Goal: Task Accomplishment & Management: Manage account settings

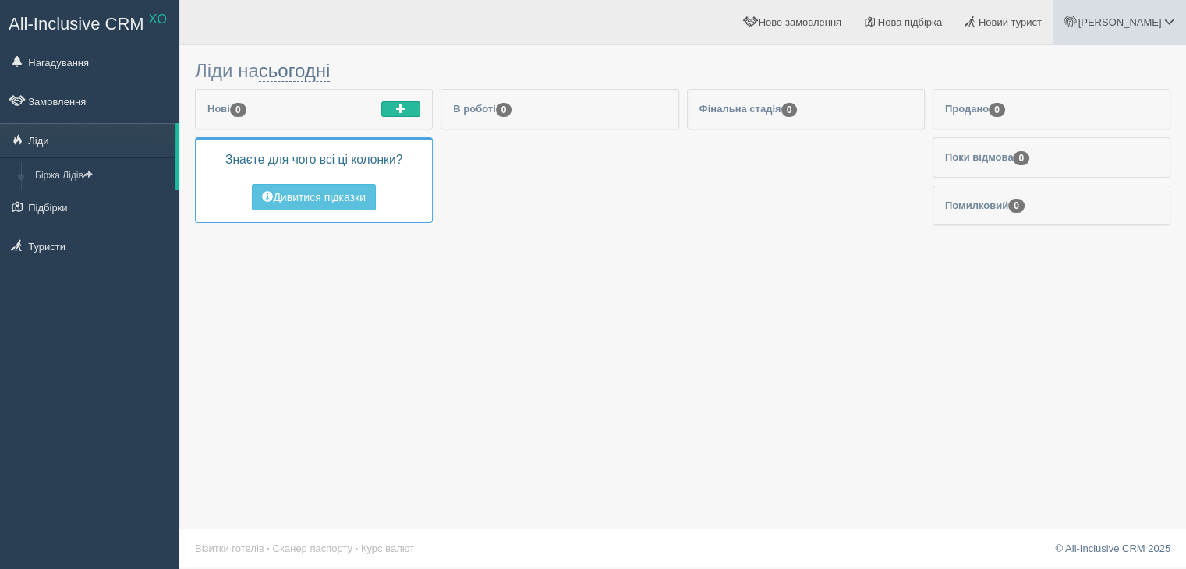
click at [1153, 13] on link "[PERSON_NAME]" at bounding box center [1119, 22] width 133 height 44
click at [668, 455] on div "Ліди на сьогодні Сьогодні Завтра Цей тиждень Наступний тиждень 0" at bounding box center [682, 284] width 1007 height 569
click at [1160, 23] on span "[PERSON_NAME]" at bounding box center [1119, 22] width 83 height 12
click at [1126, 69] on link "Мій профіль" at bounding box center [1100, 70] width 170 height 34
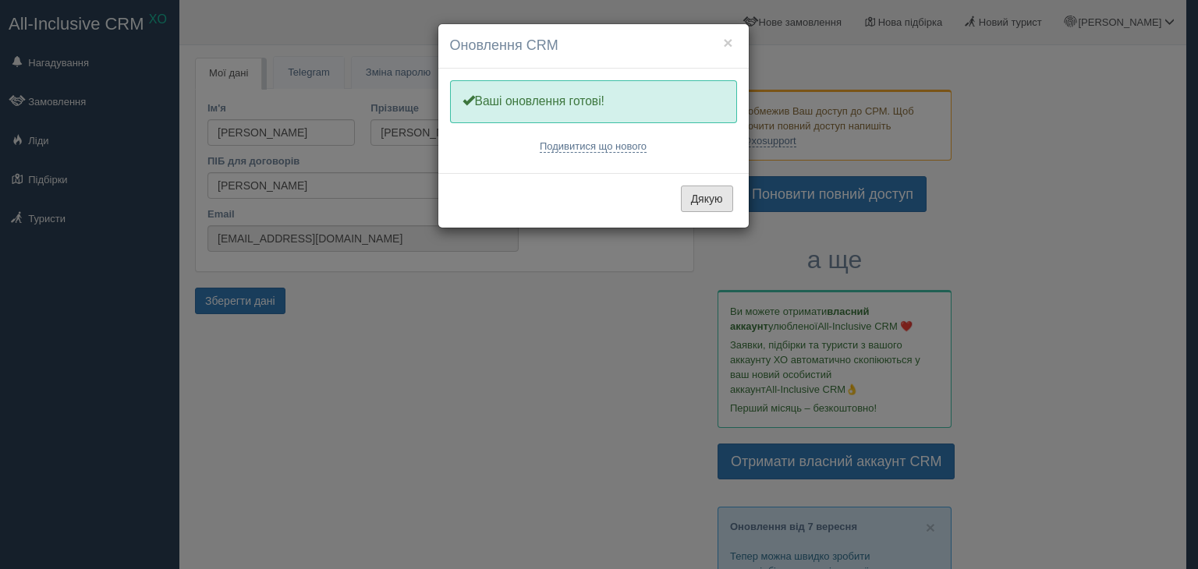
click at [713, 197] on button "Дякую" at bounding box center [707, 199] width 52 height 27
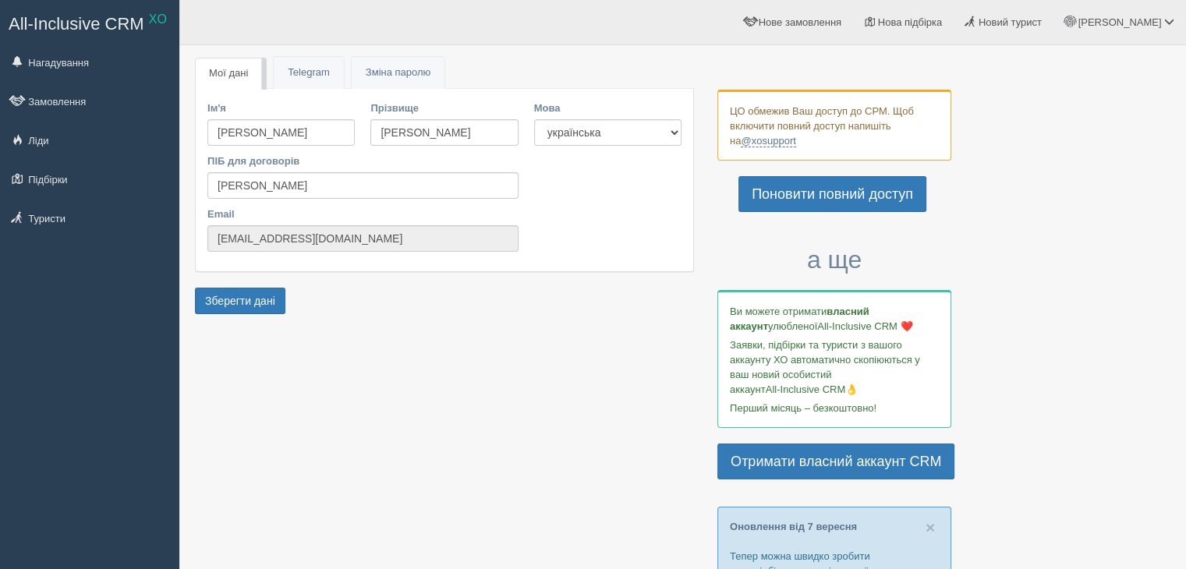
click at [72, 23] on span "All-Inclusive CRM" at bounding box center [77, 23] width 136 height 19
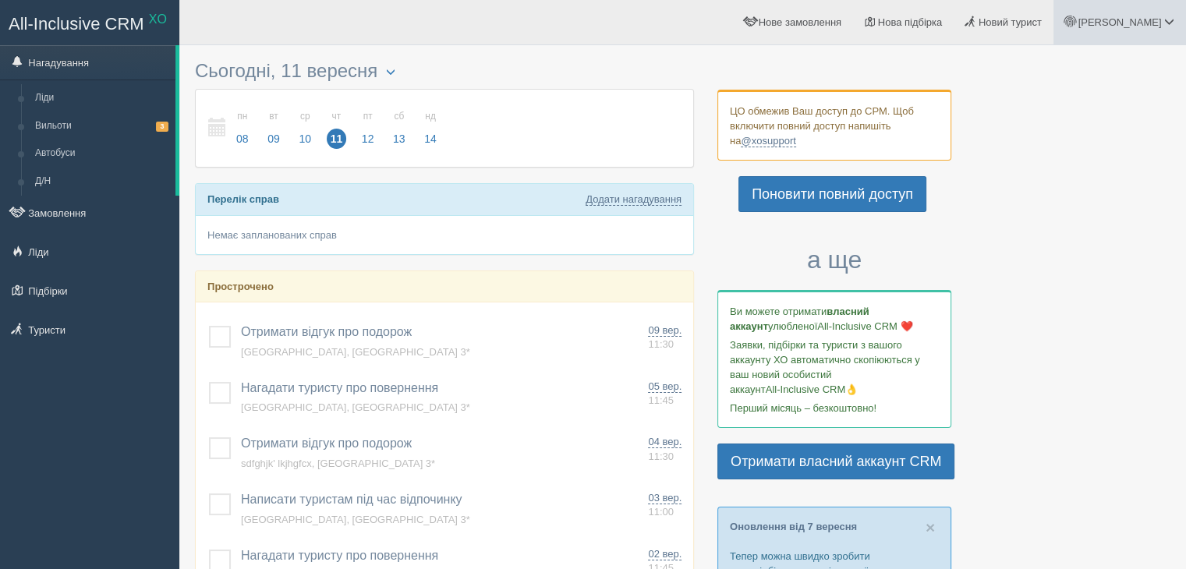
click at [1161, 22] on span "[PERSON_NAME]" at bounding box center [1119, 22] width 83 height 12
click at [1117, 137] on link "Для туристів" at bounding box center [1100, 136] width 170 height 34
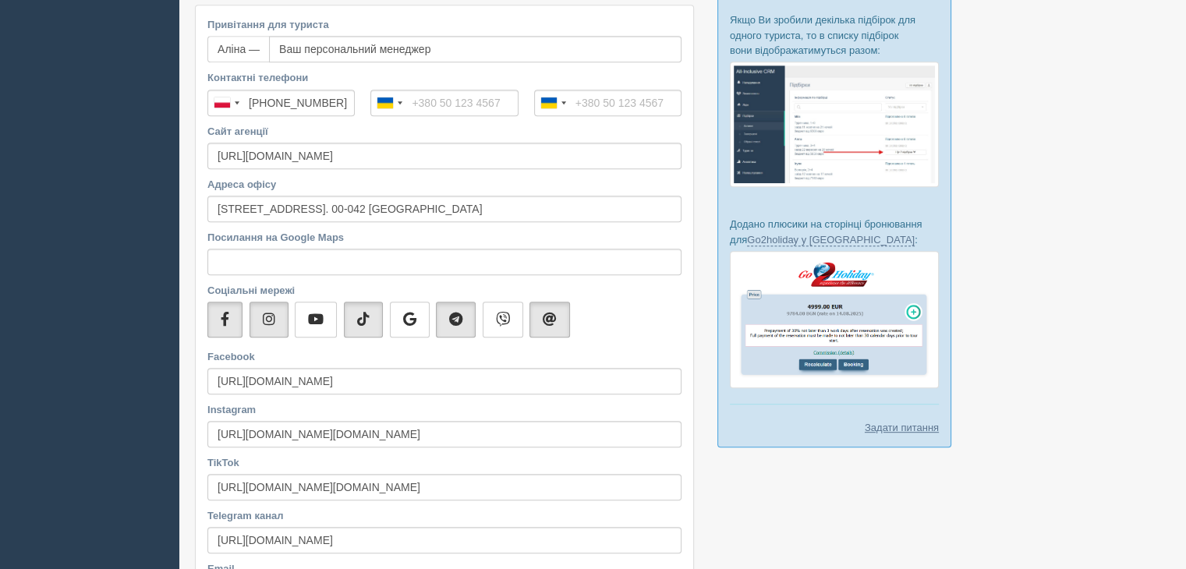
scroll to position [743, 0]
click at [339, 107] on input "+48 791 449 728" at bounding box center [280, 103] width 147 height 27
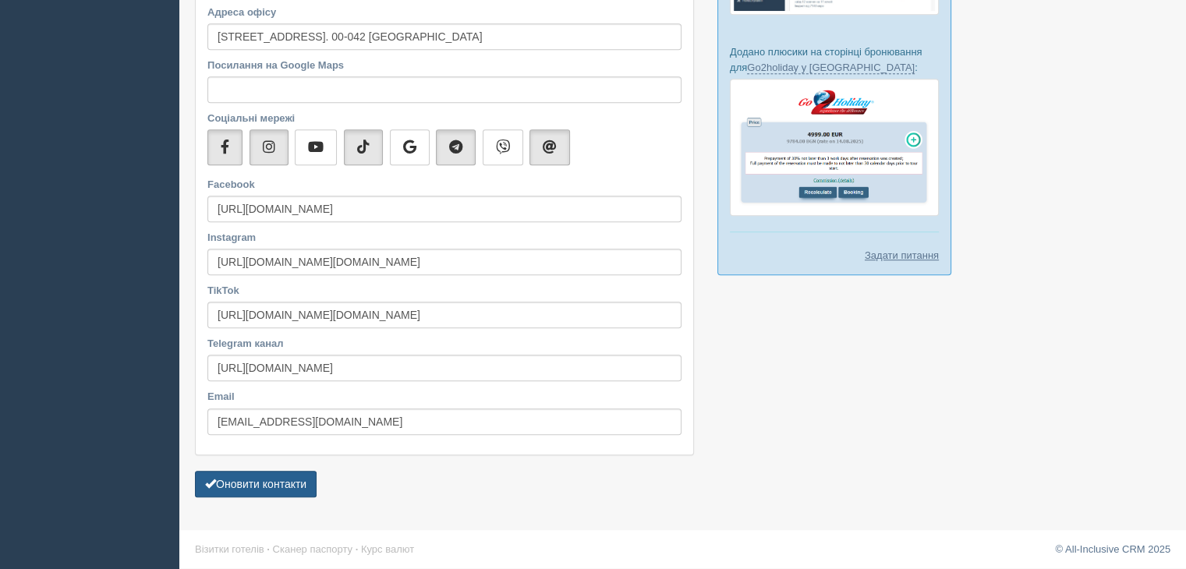
type input "+48 573 568 917"
click at [283, 485] on button "Оновити контакти" at bounding box center [256, 484] width 122 height 27
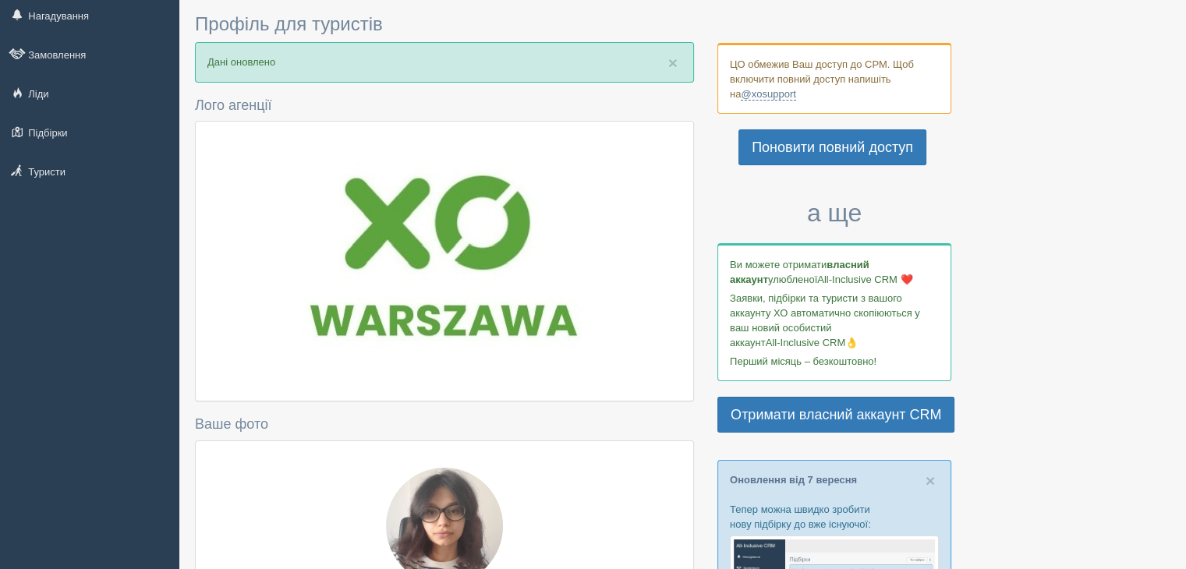
scroll to position [41, 0]
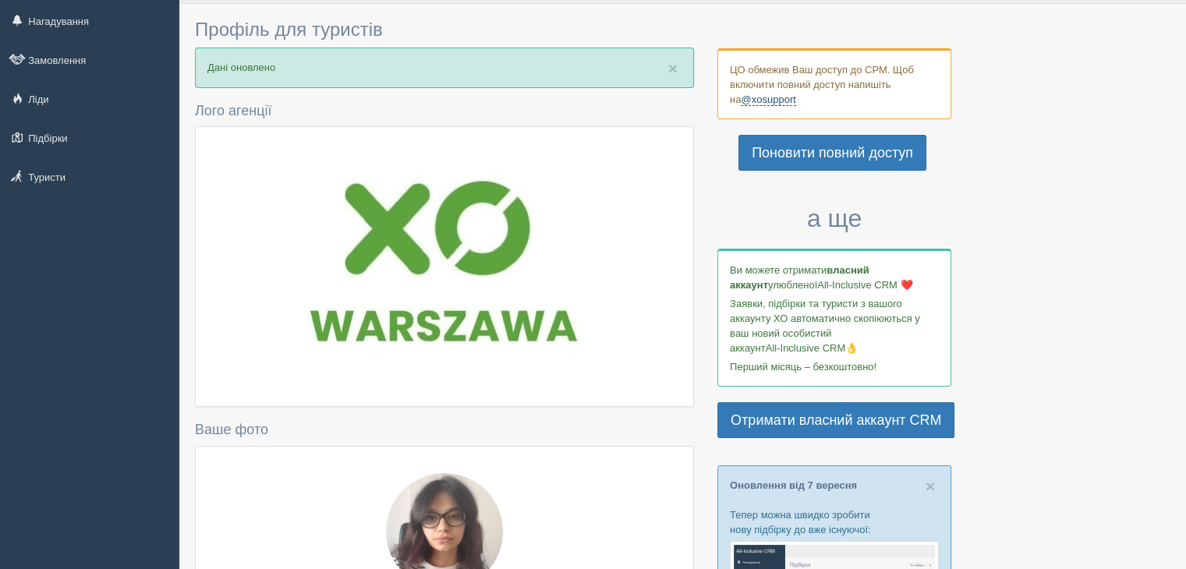
click at [765, 101] on link "@xosupport" at bounding box center [768, 100] width 55 height 12
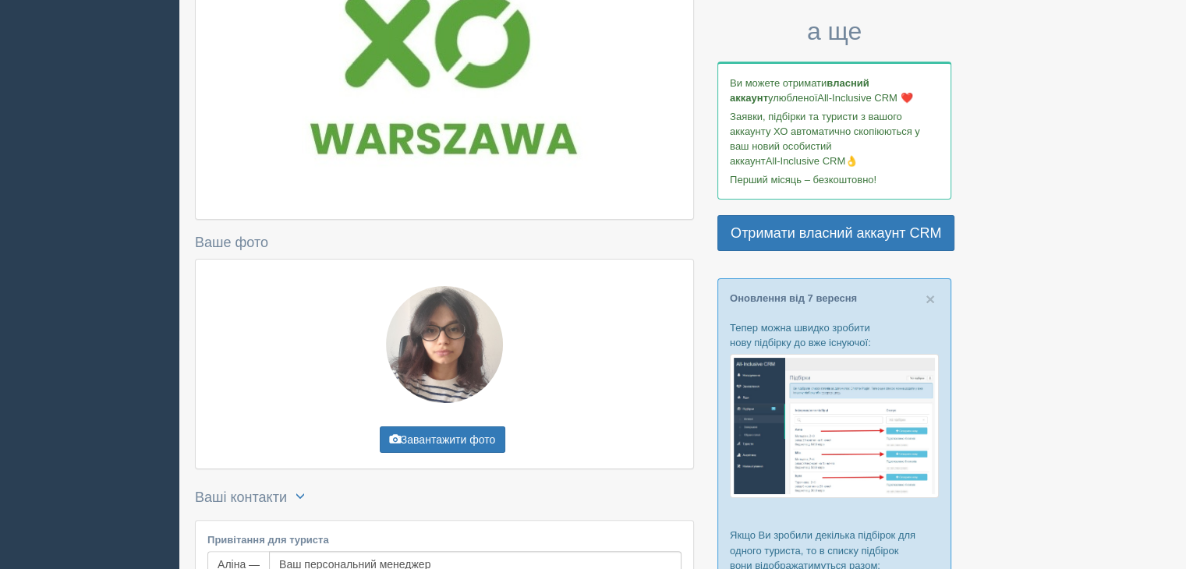
scroll to position [0, 0]
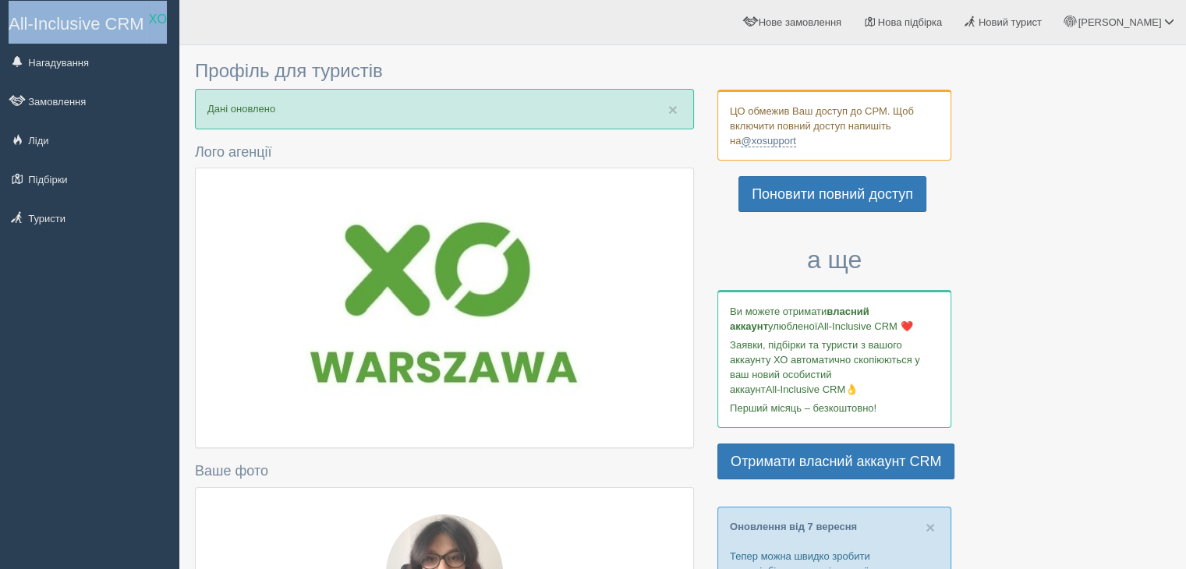
drag, startPoint x: 0, startPoint y: 30, endPoint x: 167, endPoint y: 10, distance: 168.0
click at [167, 10] on div "All-Inclusive CRM XO" at bounding box center [89, 22] width 179 height 44
copy link "All-Inclusive CRM XO"
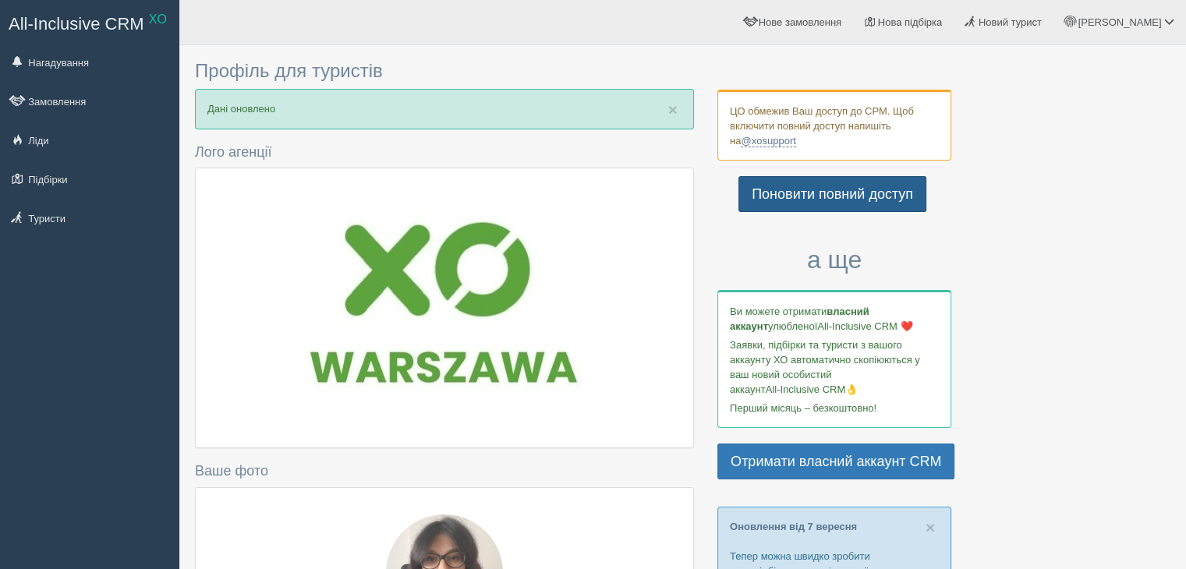
click at [785, 197] on link "Поновити повний доступ" at bounding box center [832, 194] width 188 height 36
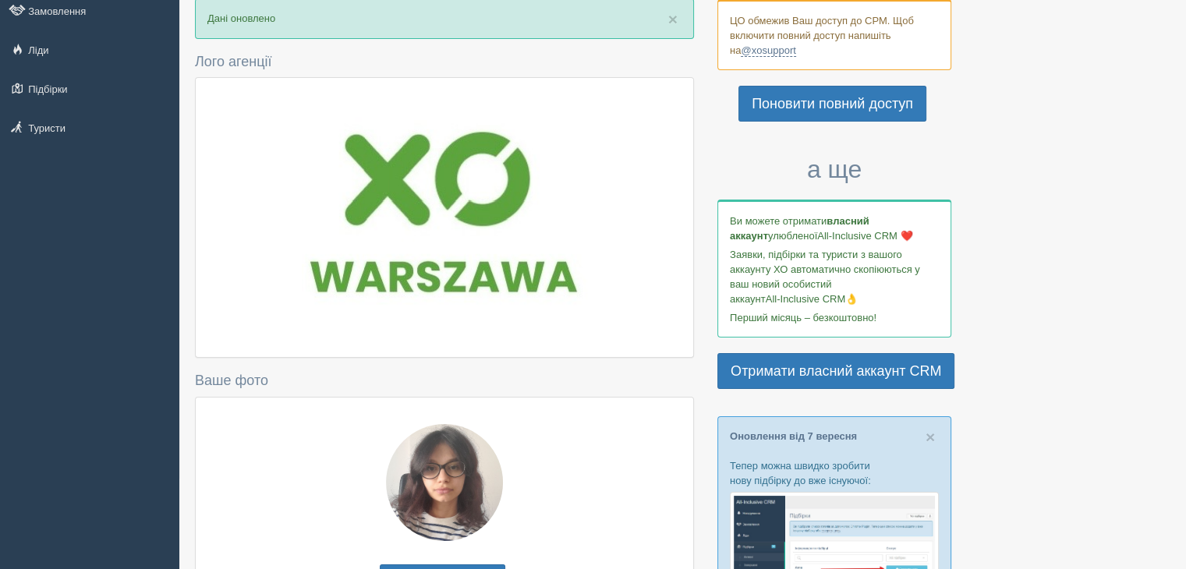
scroll to position [108, 0]
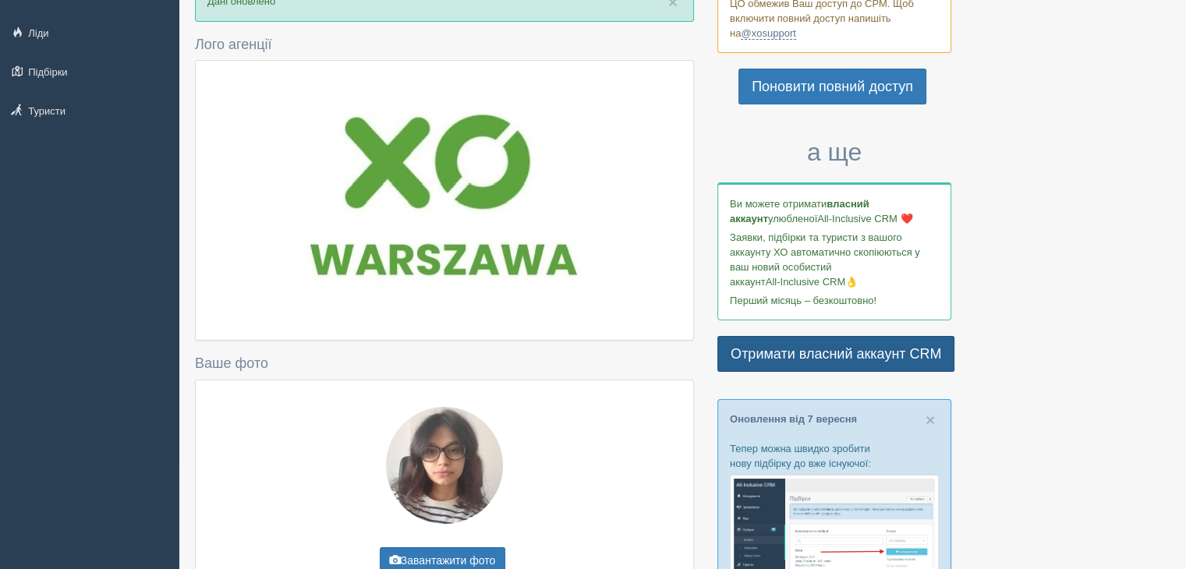
click at [846, 345] on link "Отримати власний аккаунт CRM" at bounding box center [835, 354] width 237 height 36
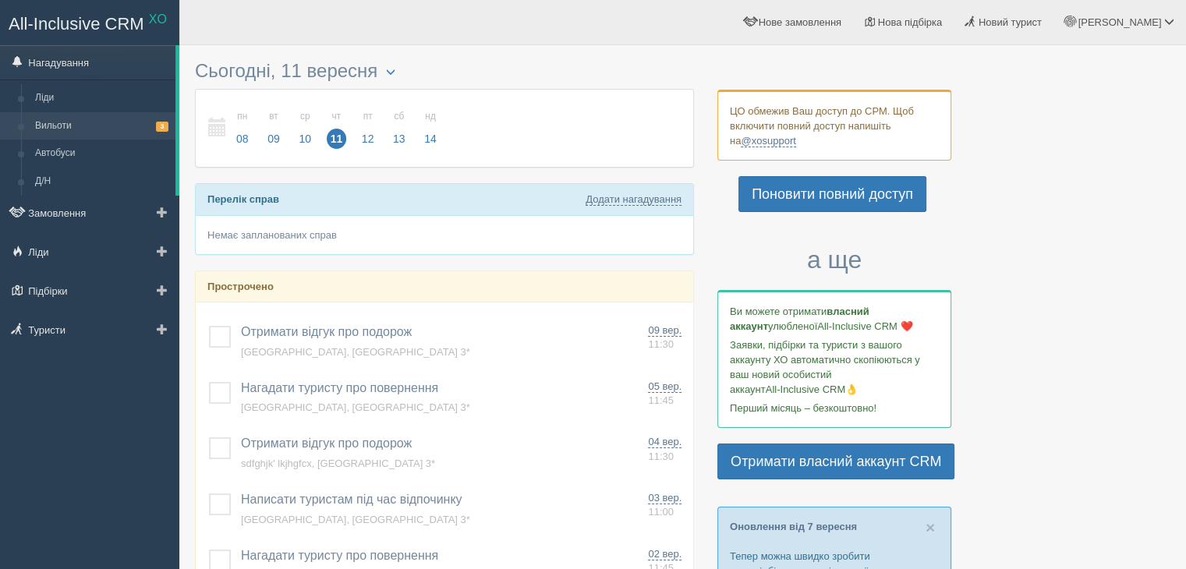
click at [115, 122] on link "Вильоти 3" at bounding box center [101, 126] width 147 height 28
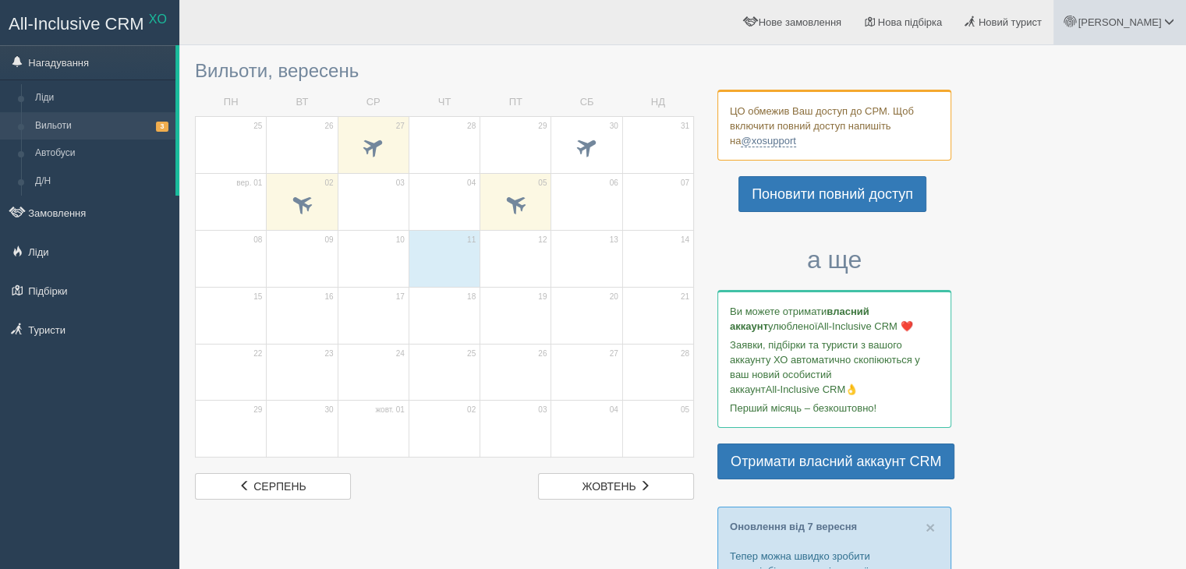
click at [1153, 28] on link "[PERSON_NAME]" at bounding box center [1119, 22] width 133 height 44
click at [119, 6] on link "All-Inclusive CRM XO" at bounding box center [90, 22] width 178 height 43
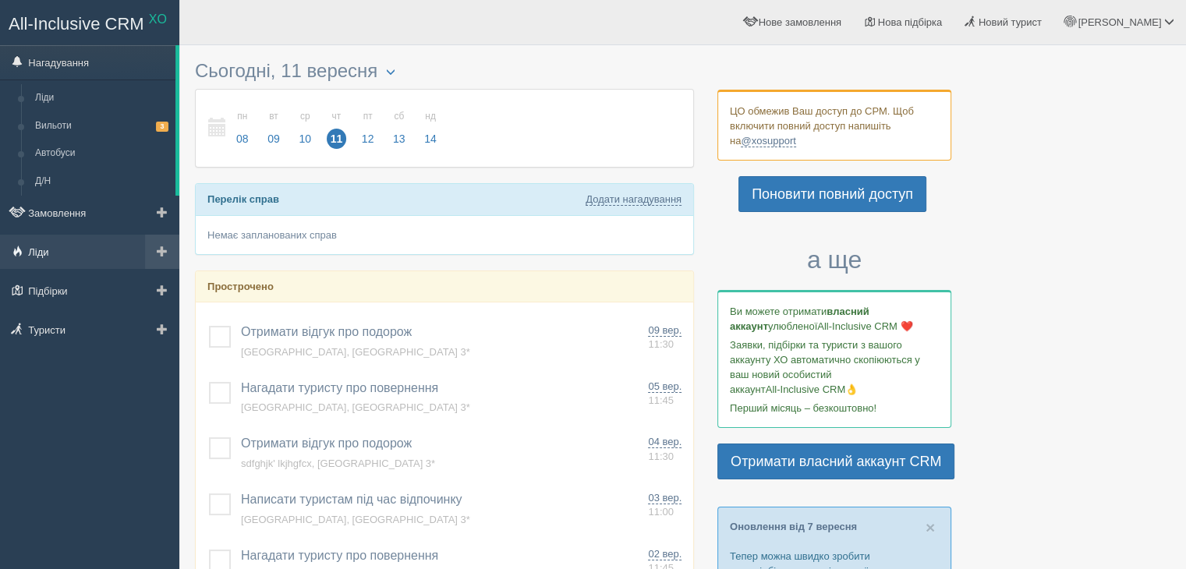
click at [48, 249] on link "Ліди" at bounding box center [89, 252] width 179 height 34
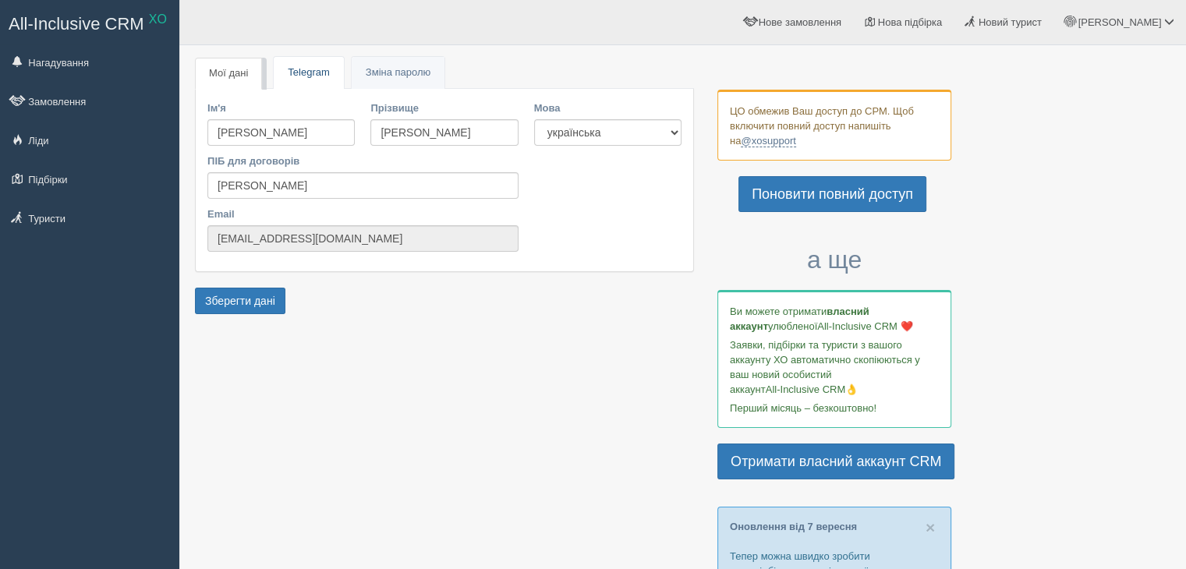
click at [302, 69] on link "Telegram" at bounding box center [308, 73] width 69 height 32
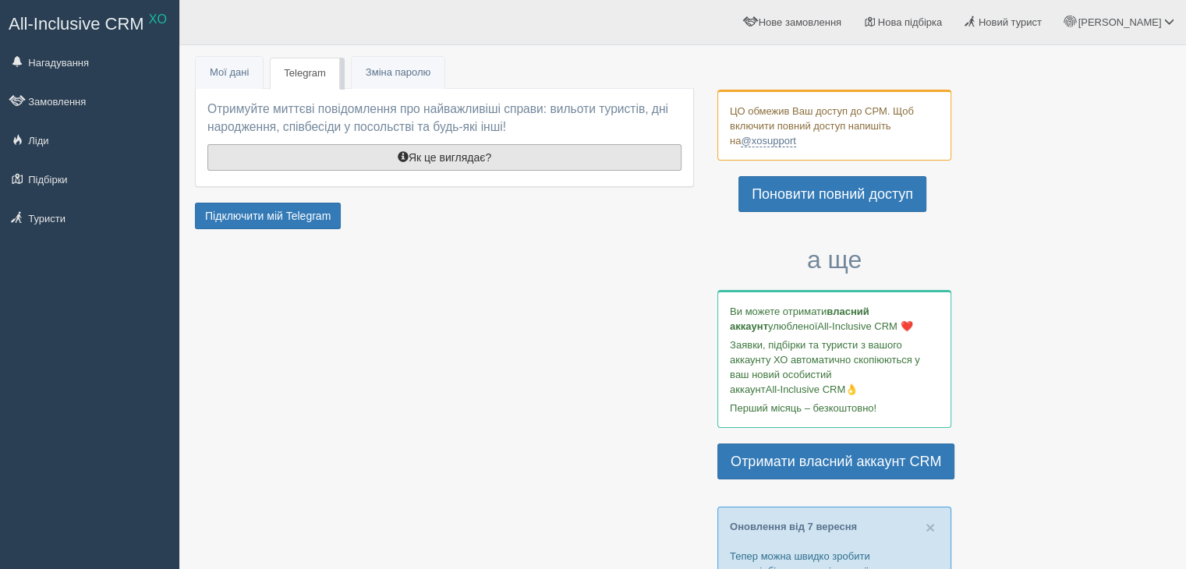
click at [485, 158] on button "Як це виглядає?" at bounding box center [444, 157] width 474 height 27
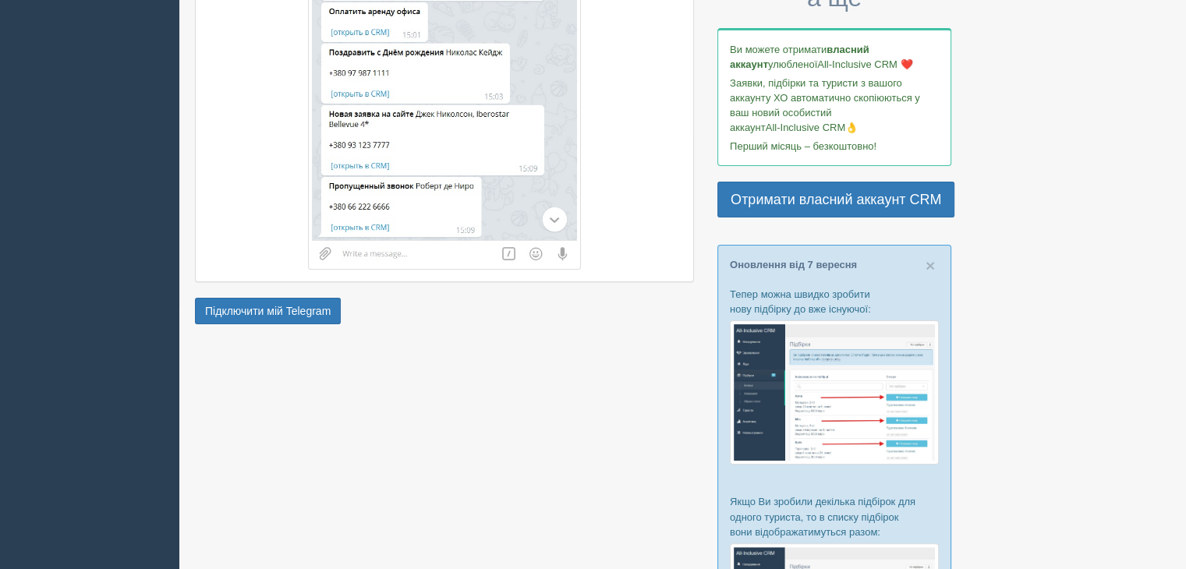
scroll to position [262, 0]
click at [299, 310] on link "Підключити мій Telegram" at bounding box center [268, 311] width 146 height 27
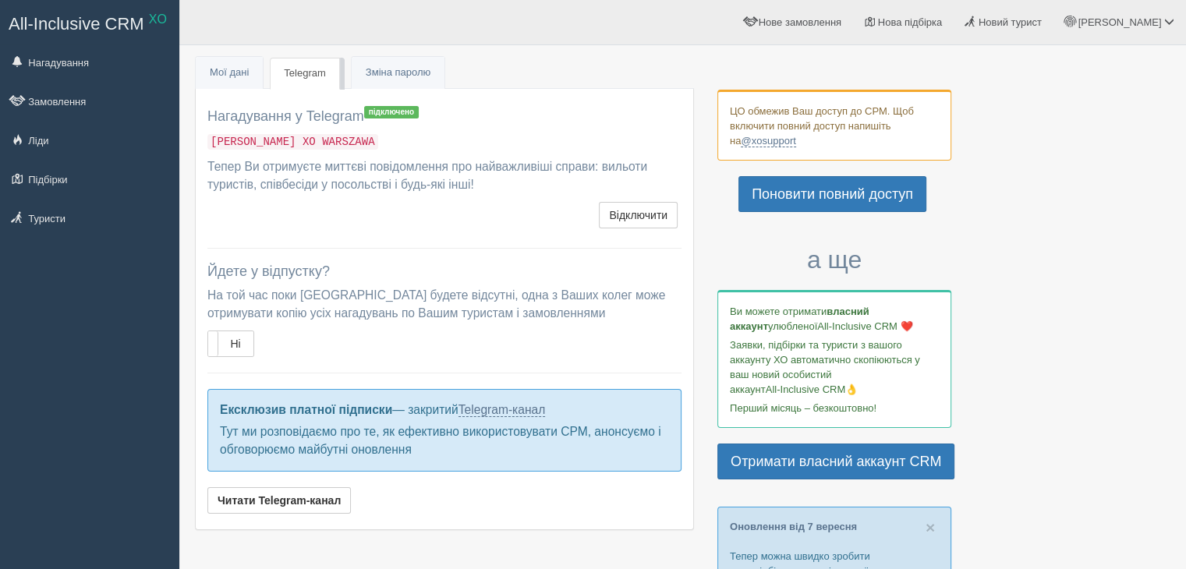
click at [81, 39] on link "All-Inclusive CRM XO" at bounding box center [90, 22] width 178 height 43
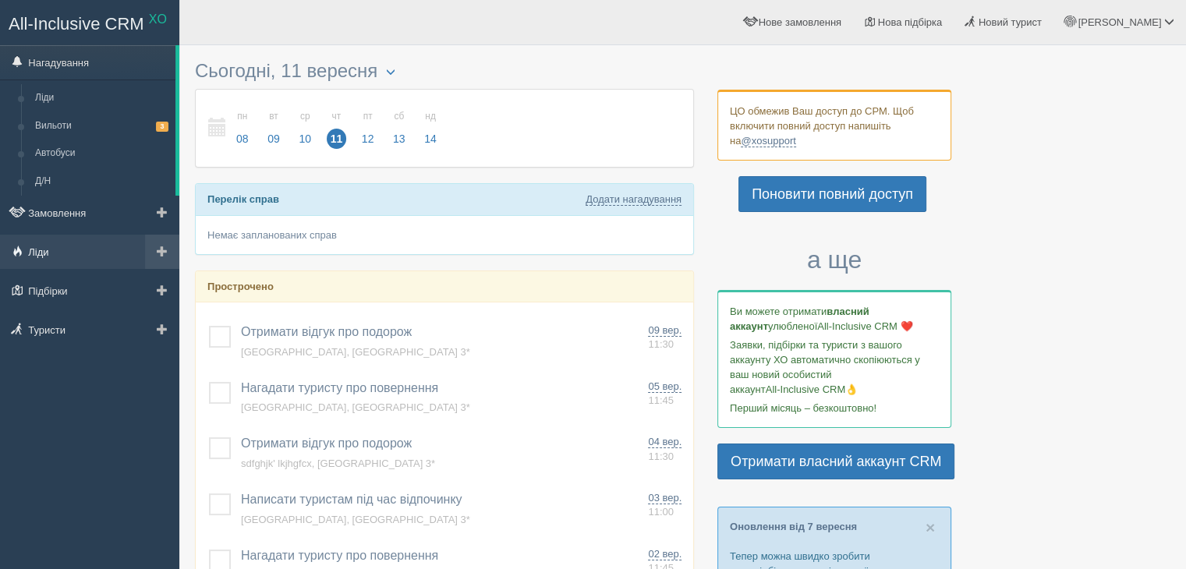
click at [56, 244] on link "Ліди" at bounding box center [89, 252] width 179 height 34
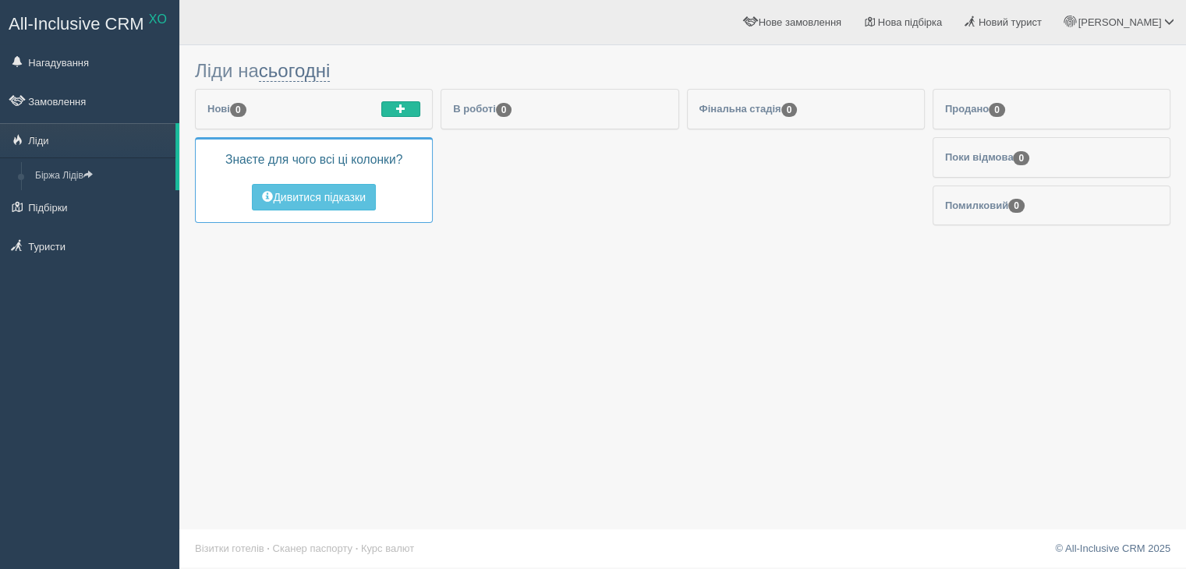
click at [399, 100] on div "Нові 0" at bounding box center [314, 109] width 236 height 39
click at [402, 106] on span "button" at bounding box center [400, 108] width 9 height 9
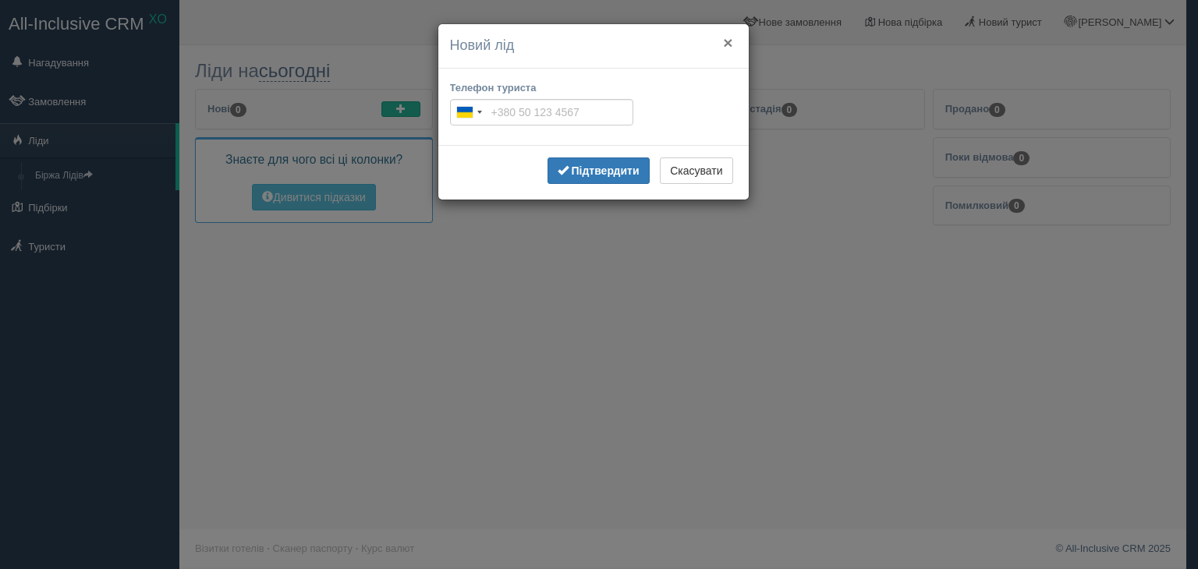
click at [728, 41] on button "×" at bounding box center [727, 42] width 9 height 16
